Goal: Information Seeking & Learning: Learn about a topic

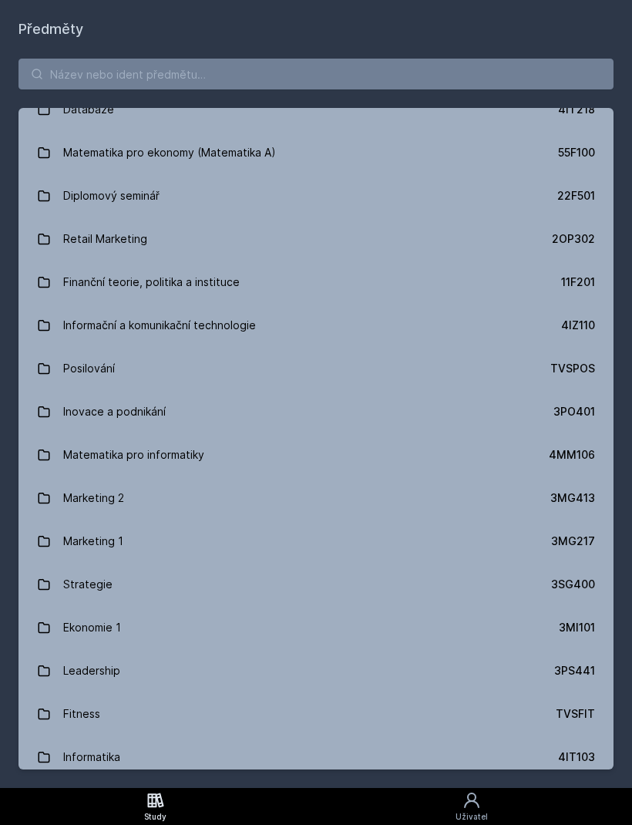
scroll to position [929, 0]
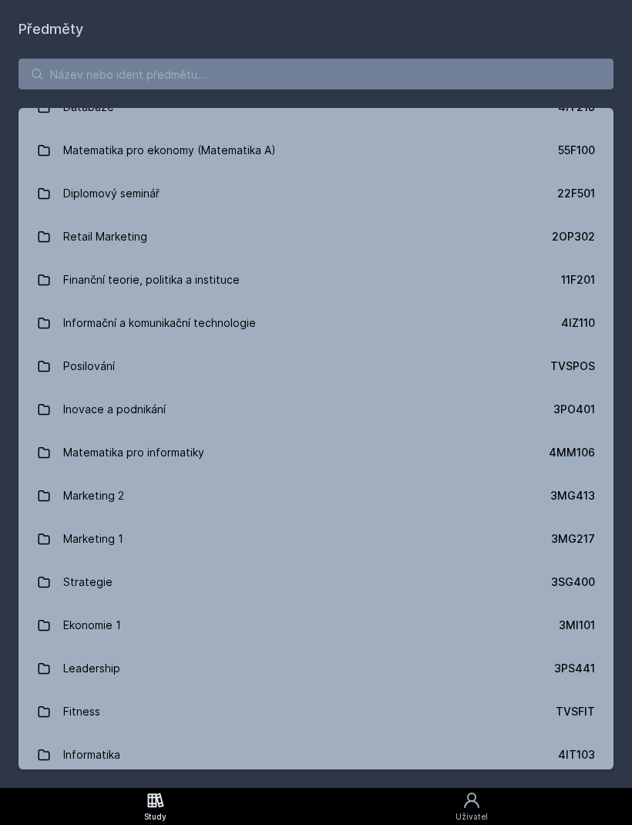
click at [301, 146] on link "Matematika pro ekonomy (Matematika A) 55F100" at bounding box center [315, 150] width 595 height 43
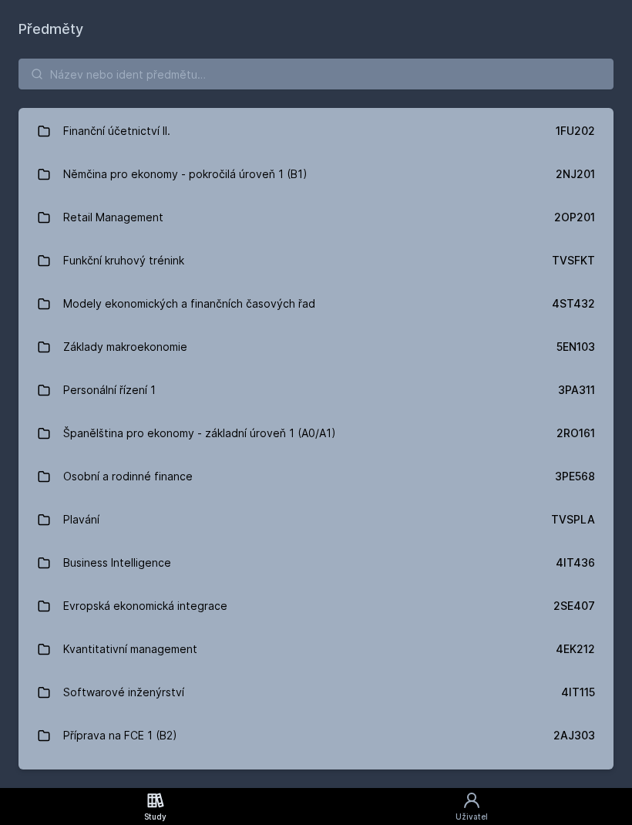
scroll to position [2892, 0]
click at [341, 77] on input "search" at bounding box center [315, 74] width 595 height 31
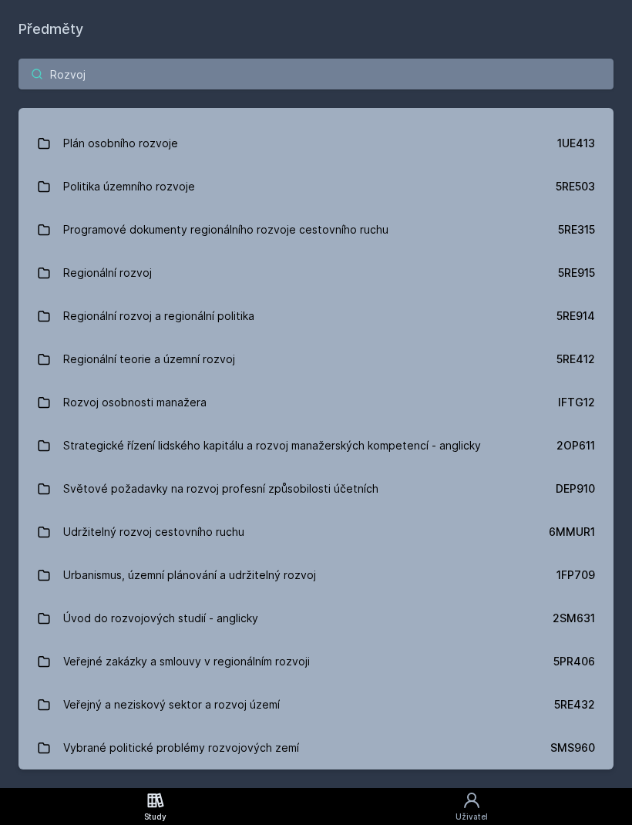
scroll to position [2223, 0]
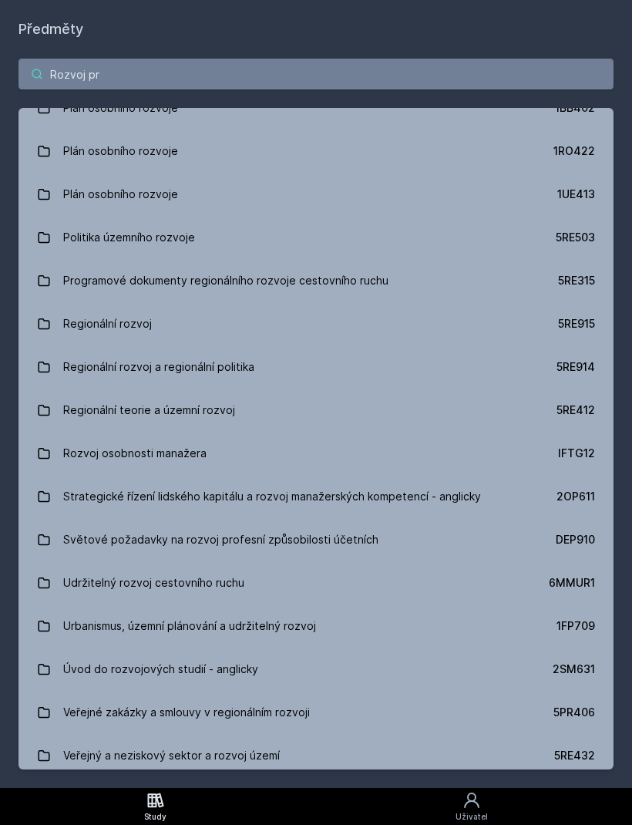
type input "Rozvoj pro"
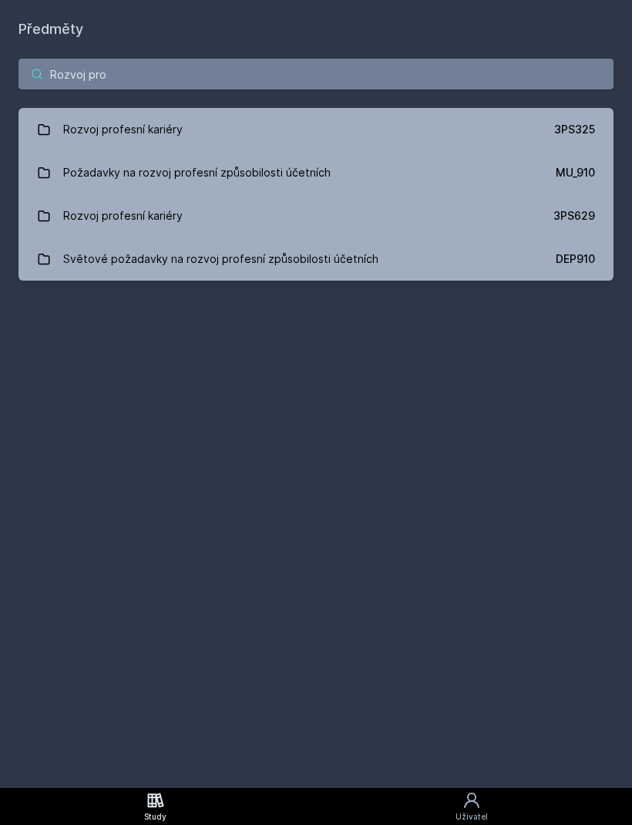
scroll to position [0, 0]
click at [575, 131] on div "3PS325" at bounding box center [574, 129] width 41 height 15
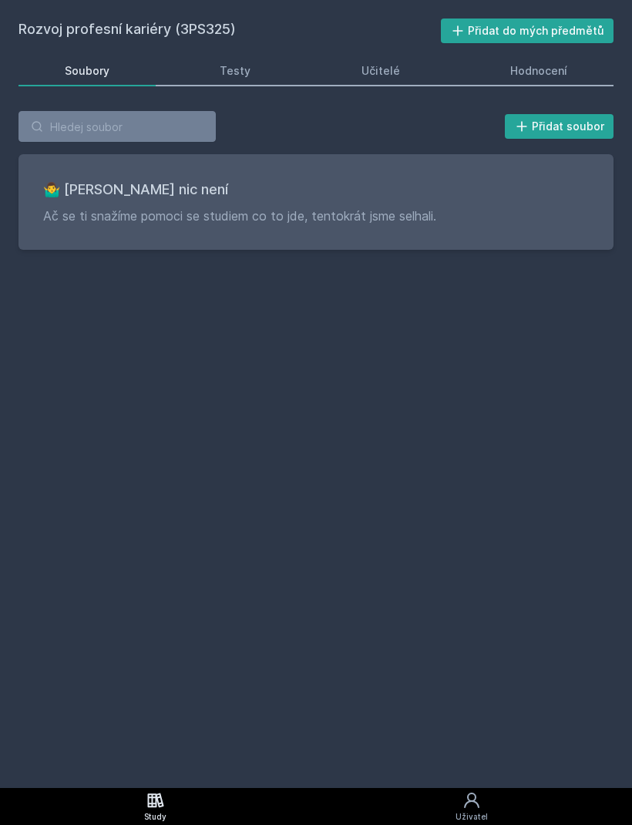
click at [257, 74] on link "Testy" at bounding box center [235, 70] width 123 height 31
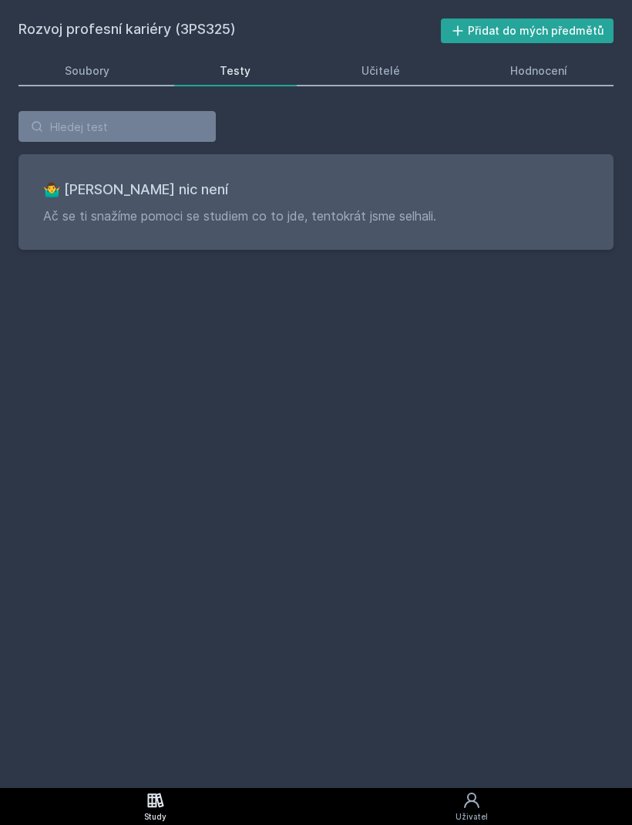
click at [392, 72] on div "Učitelé" at bounding box center [380, 70] width 39 height 15
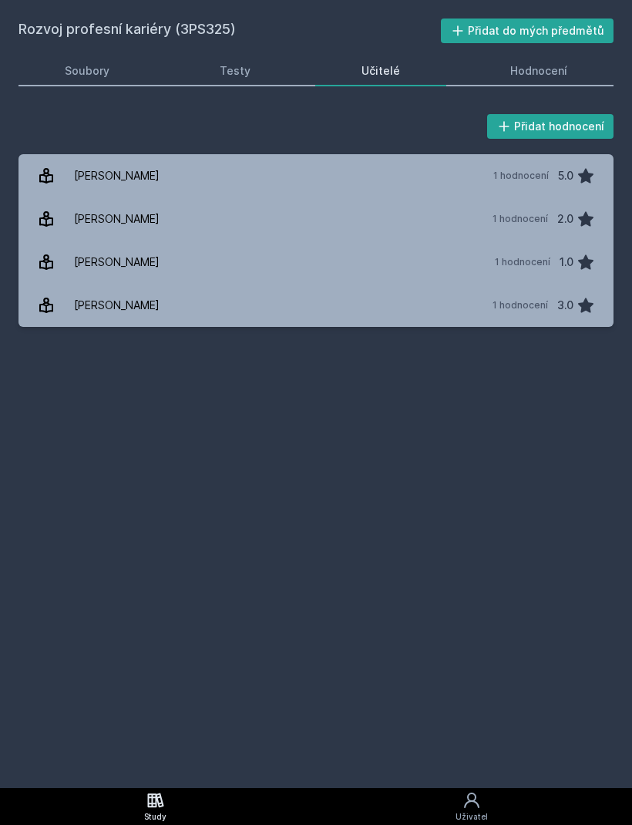
click at [549, 79] on link "Hodnocení" at bounding box center [540, 70] width 150 height 31
click at [79, 223] on div "[PERSON_NAME]" at bounding box center [117, 218] width 86 height 31
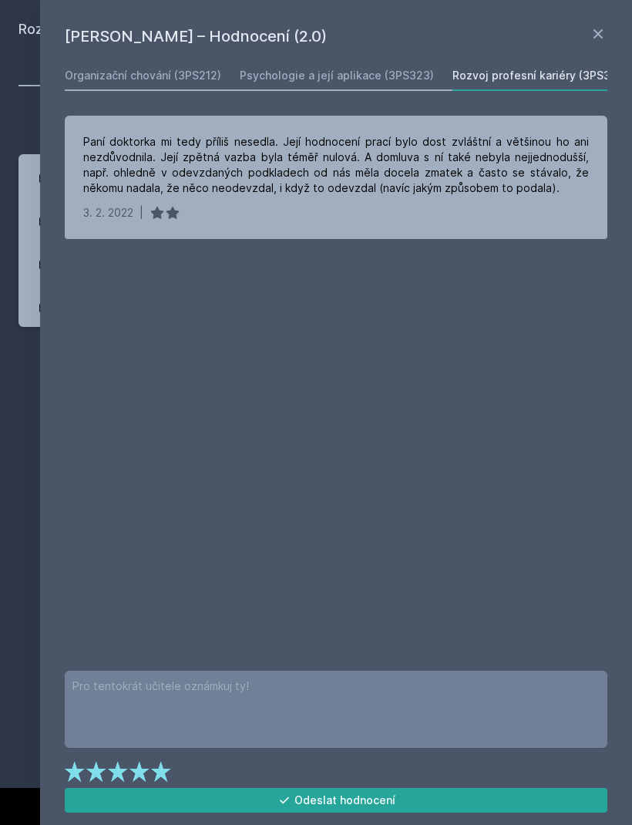
click at [3, 396] on div "Rozvoj profesní kariéry (3PS325) Přidat do mých předmětů [GEOGRAPHIC_DATA] Test…" at bounding box center [316, 394] width 632 height 788
click at [10, 387] on div "Rozvoj profesní kariéry (3PS325) Přidat do mých předmětů [GEOGRAPHIC_DATA] Test…" at bounding box center [316, 394] width 632 height 788
click at [595, 29] on icon at bounding box center [598, 34] width 18 height 18
click at [602, 18] on div "[PERSON_NAME] – Hodnocení (2.0) Organizační chování (3PS212) Psychologie a její…" at bounding box center [336, 412] width 592 height 825
click at [597, 31] on icon at bounding box center [598, 34] width 18 height 18
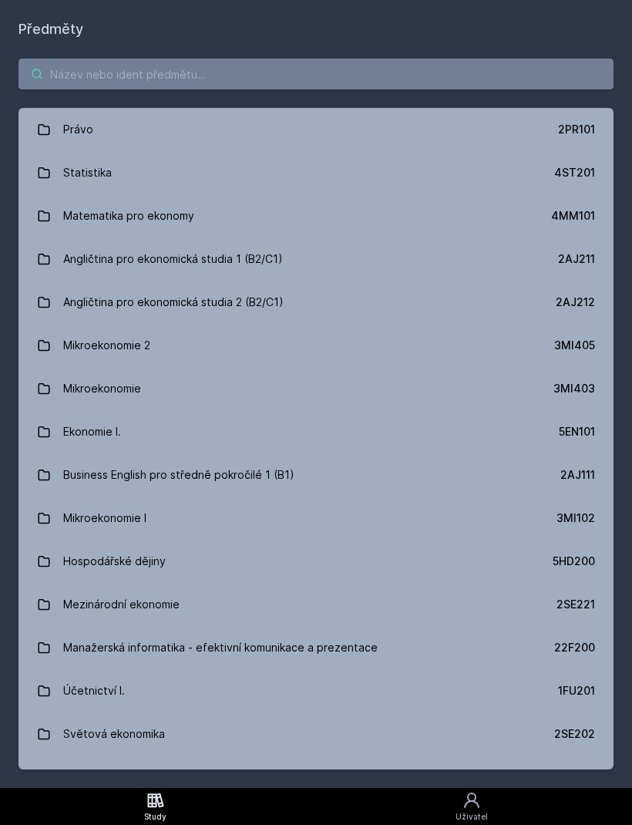
click at [506, 71] on input "search" at bounding box center [315, 74] width 595 height 31
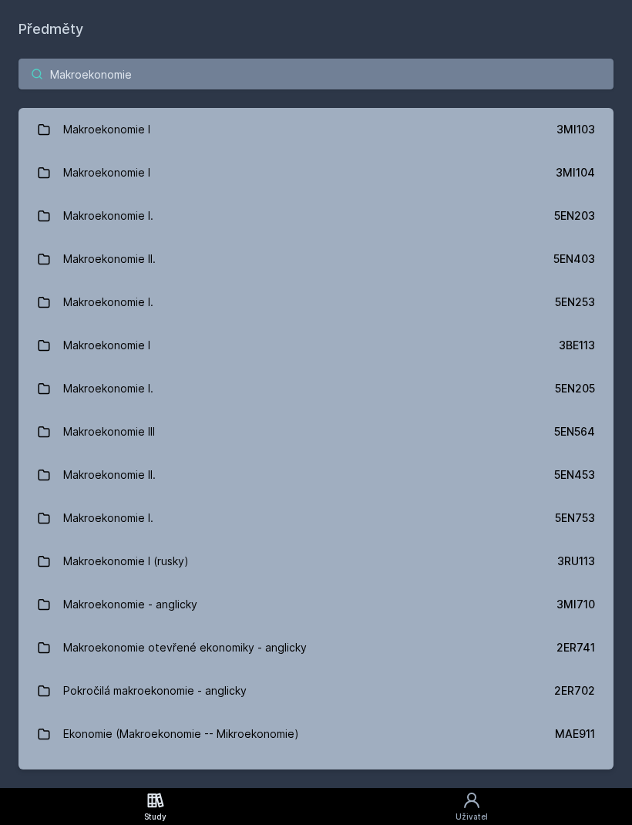
type input "Makroekonomie"
click at [584, 220] on div "5EN203" at bounding box center [574, 215] width 41 height 15
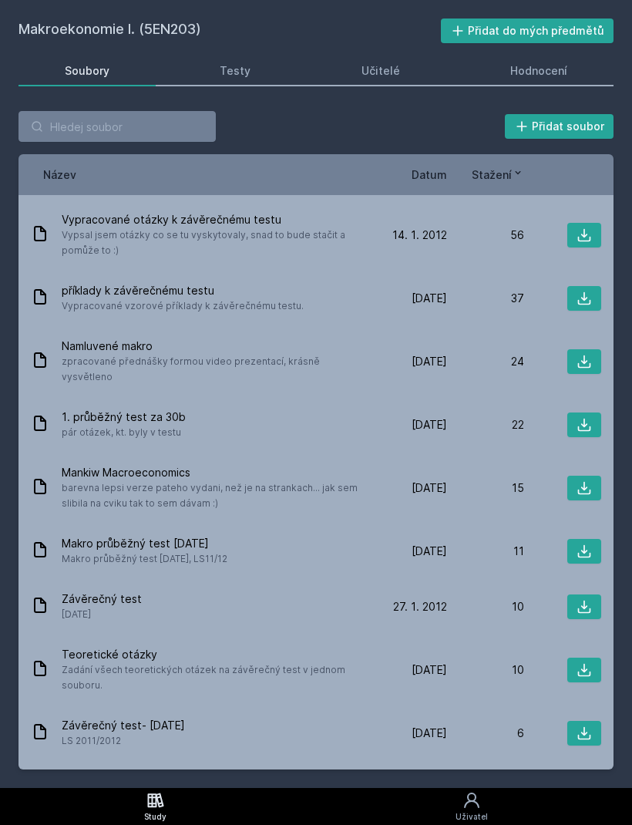
scroll to position [221, 0]
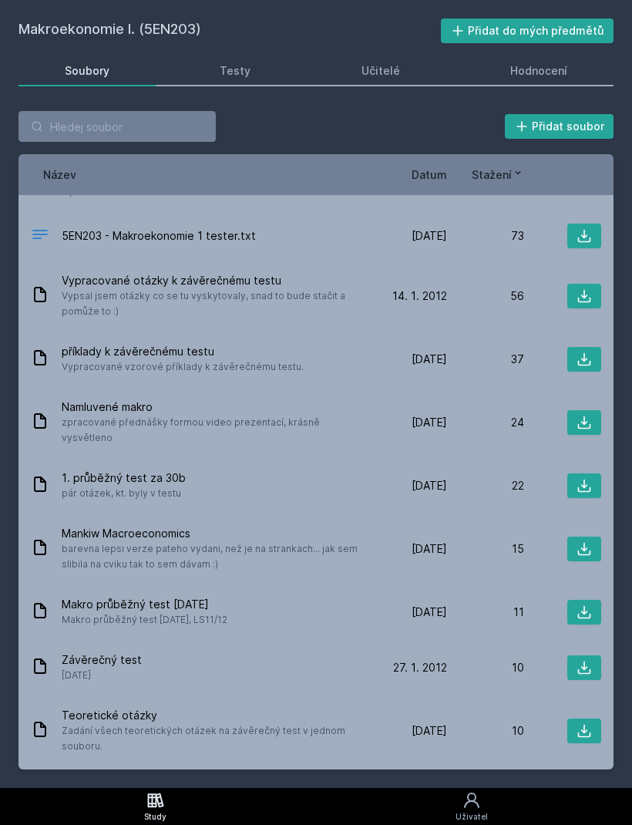
click at [227, 69] on div "Testy" at bounding box center [235, 70] width 31 height 15
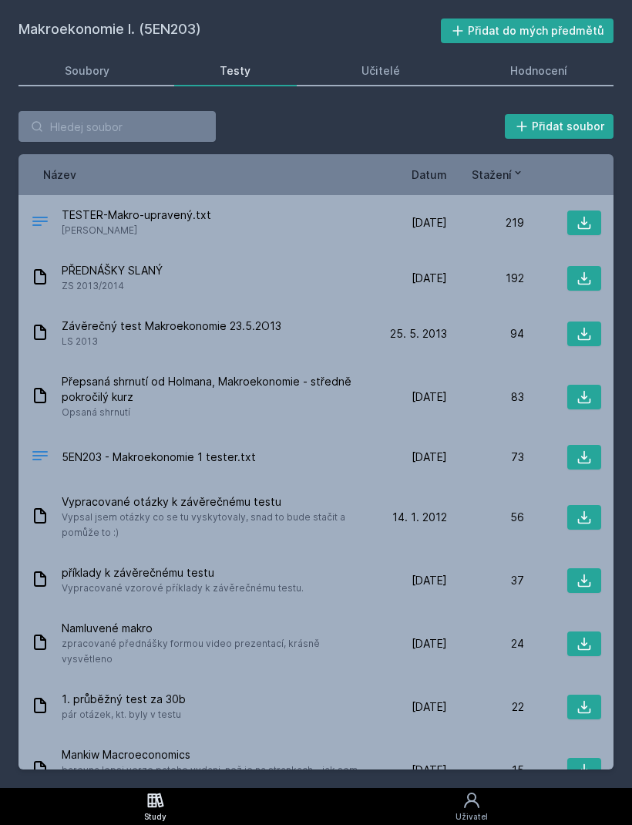
click at [229, 77] on div "Testy" at bounding box center [235, 70] width 31 height 15
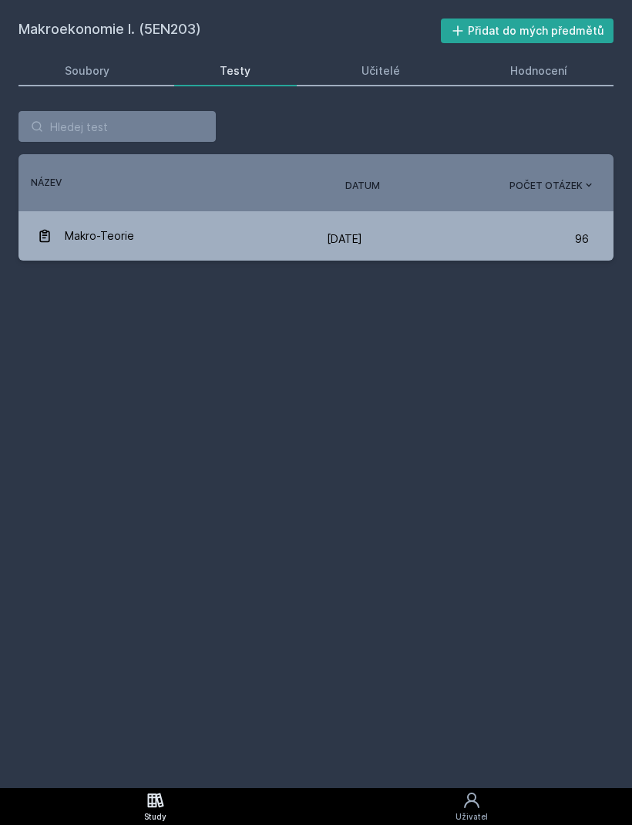
click at [372, 73] on div "Učitelé" at bounding box center [380, 70] width 39 height 15
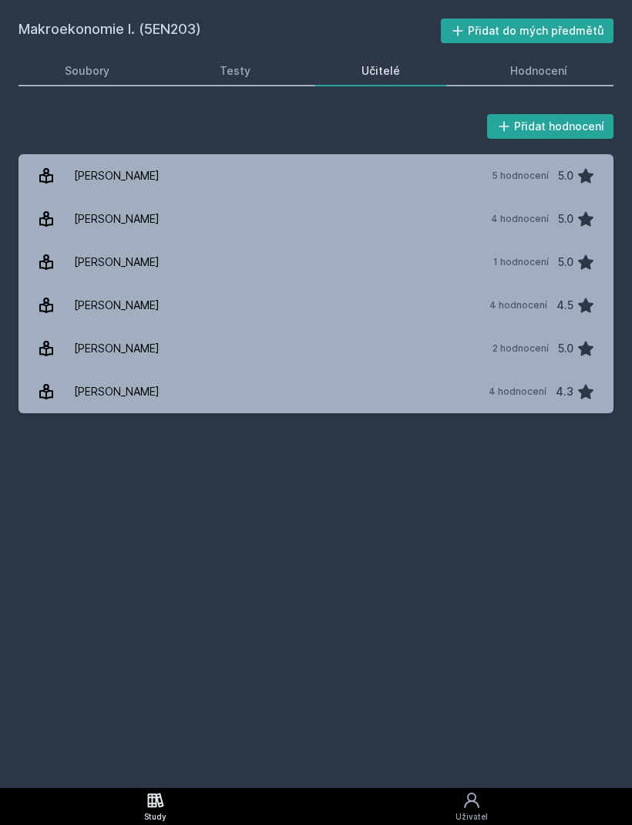
click at [99, 396] on div "[PERSON_NAME]" at bounding box center [117, 391] width 86 height 31
